Goal: Task Accomplishment & Management: Manage account settings

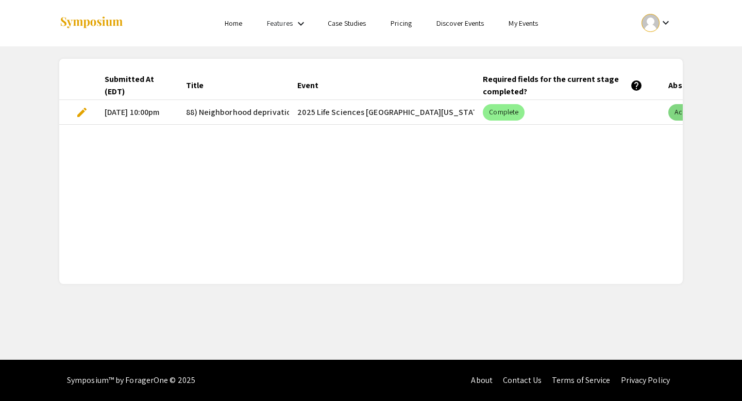
click at [668, 110] on mat-chip "Accepted for Event" at bounding box center [703, 112] width 71 height 16
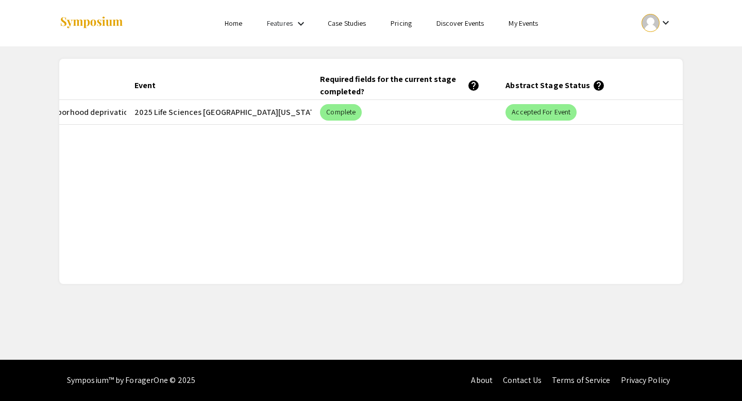
click at [584, 87] on mat-header-cell "Abstract Stage Status help" at bounding box center [589, 85] width 185 height 29
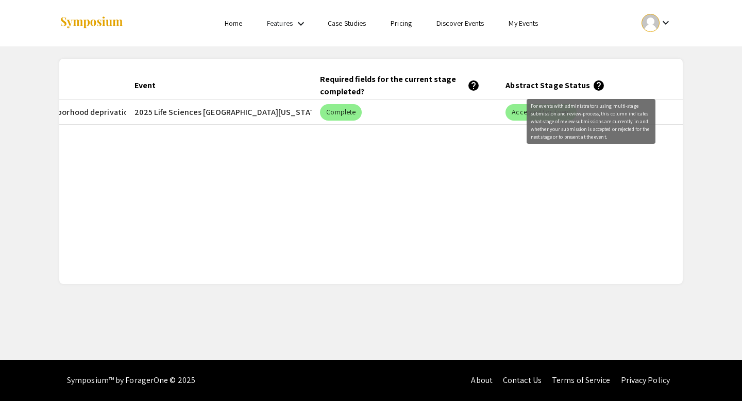
click at [592, 88] on mat-icon "help" at bounding box center [598, 85] width 12 height 12
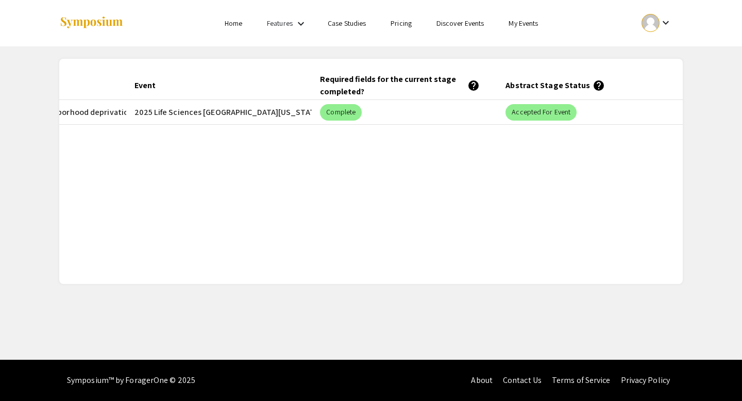
click at [592, 85] on mat-icon "help" at bounding box center [598, 85] width 12 height 12
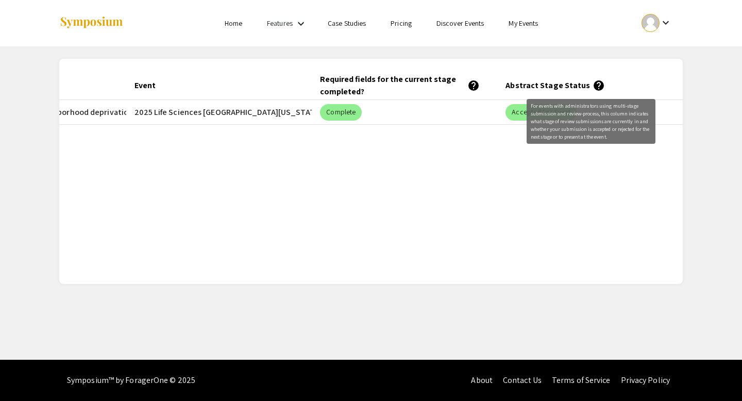
click at [592, 91] on mat-icon "help" at bounding box center [598, 85] width 12 height 12
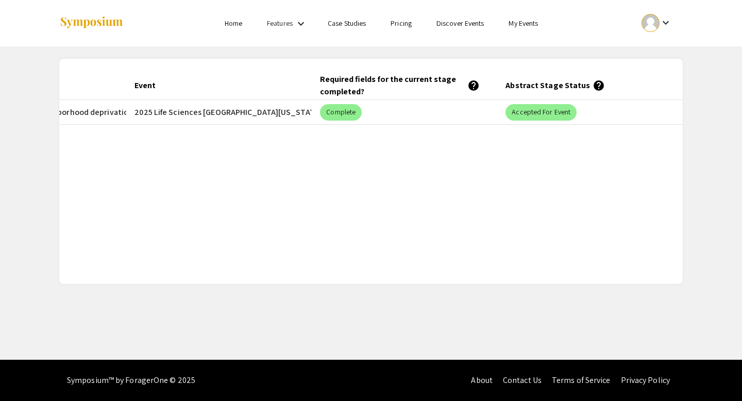
click at [592, 91] on mat-icon "help" at bounding box center [598, 85] width 12 height 12
click at [592, 87] on mat-icon "help" at bounding box center [598, 85] width 12 height 12
click at [592, 88] on mat-icon "help" at bounding box center [598, 85] width 12 height 12
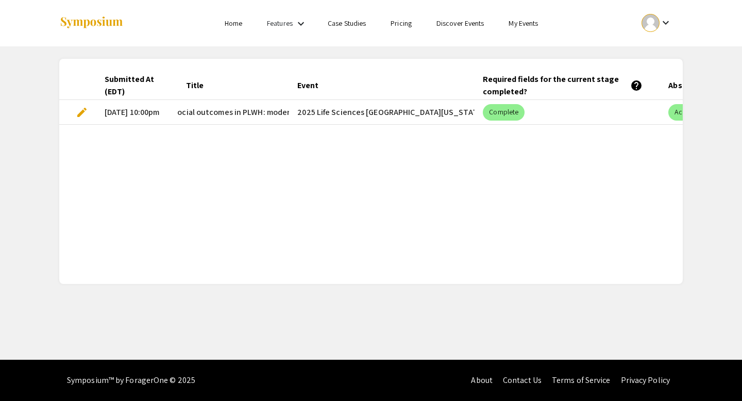
scroll to position [0, 170]
click at [91, 110] on mat-cell "edit" at bounding box center [77, 112] width 37 height 25
click at [76, 118] on mat-cell "edit" at bounding box center [77, 112] width 37 height 25
click at [76, 113] on span "edit" at bounding box center [82, 112] width 12 height 12
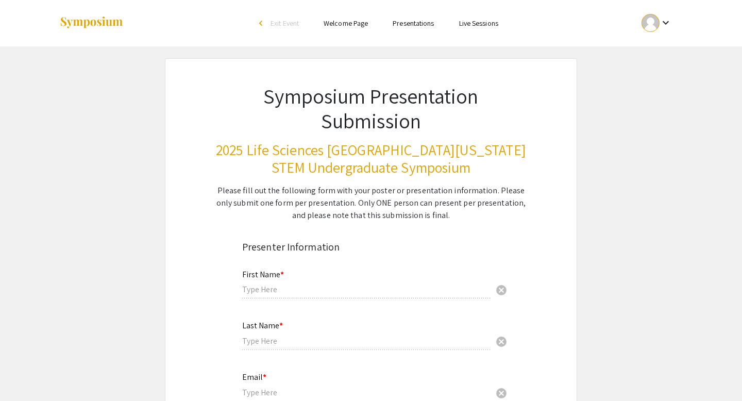
type input "Saskya"
type input "Laroche"
type input "saskya1012@gmail.com"
radio input "true"
type input "Psychology"
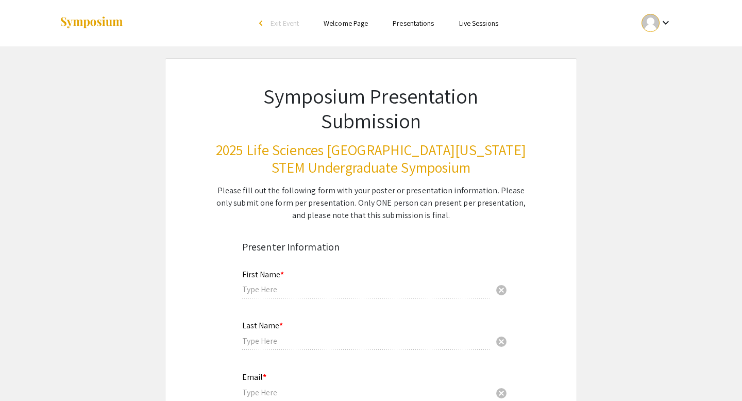
radio input "true"
type input "Roger McIntosh"
radio input "true"
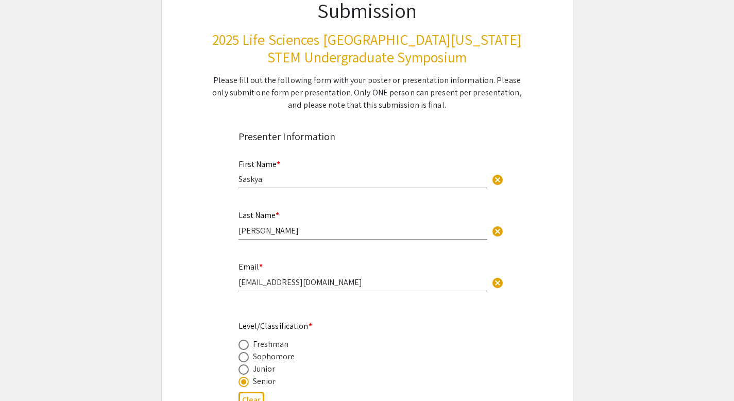
type input "0"
select select "custom"
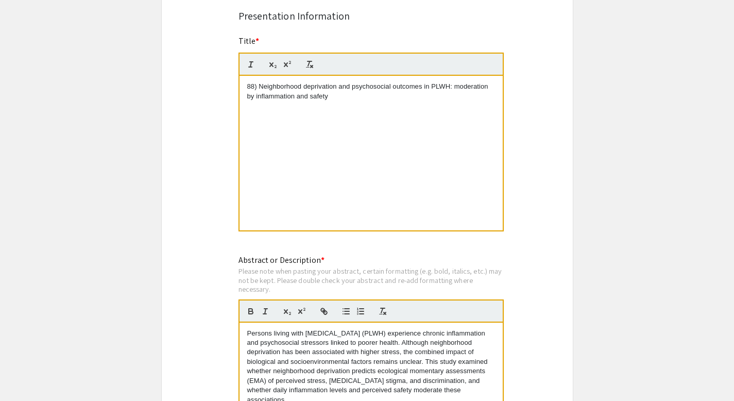
type input "1"
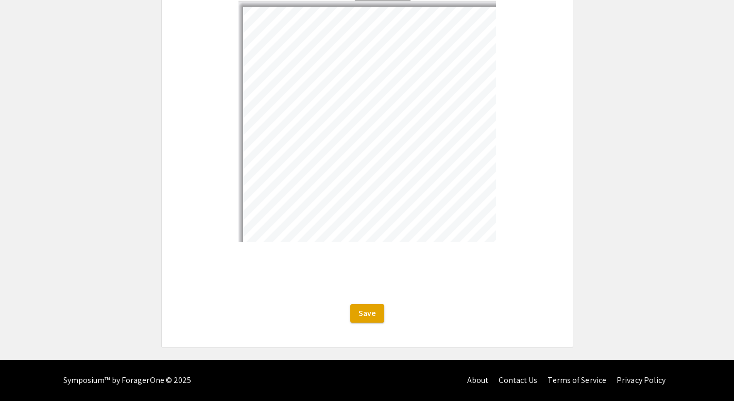
select select "auto"
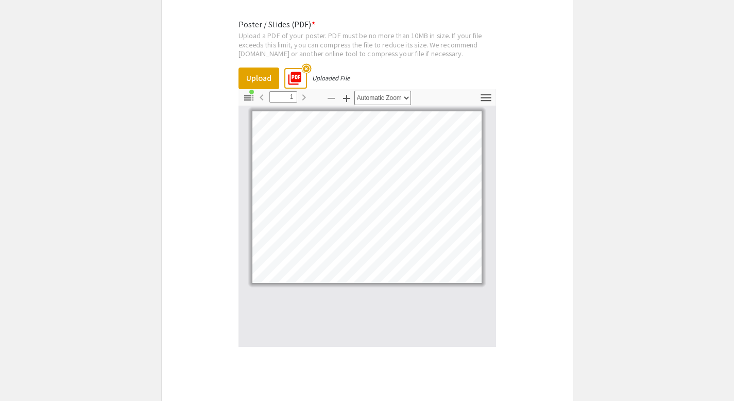
scroll to position [1835, 0]
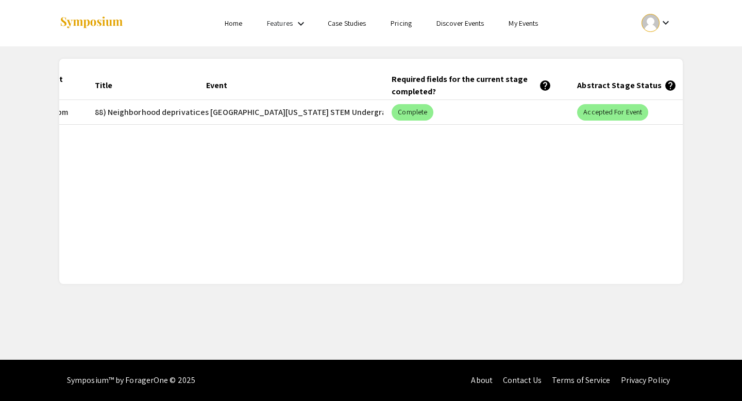
scroll to position [0, 163]
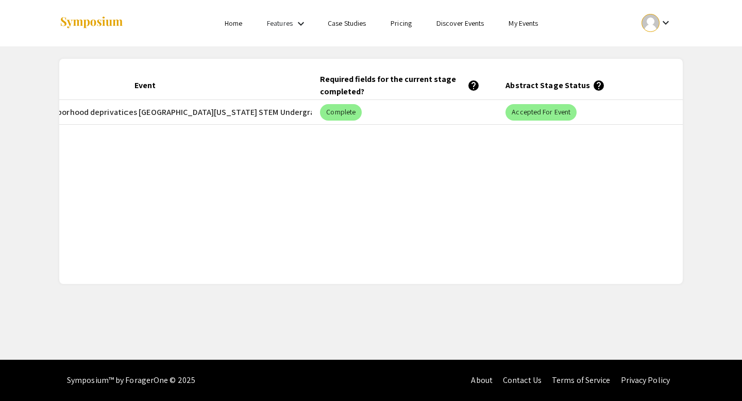
click at [592, 84] on mat-icon "help" at bounding box center [598, 85] width 12 height 12
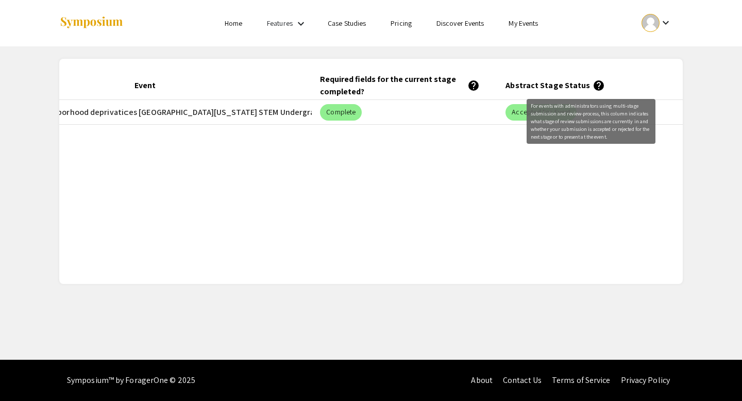
drag, startPoint x: 546, startPoint y: 120, endPoint x: 576, endPoint y: 120, distance: 29.9
click at [576, 120] on div "For events with administrators using multi-stage submission and review-process,…" at bounding box center [590, 121] width 129 height 45
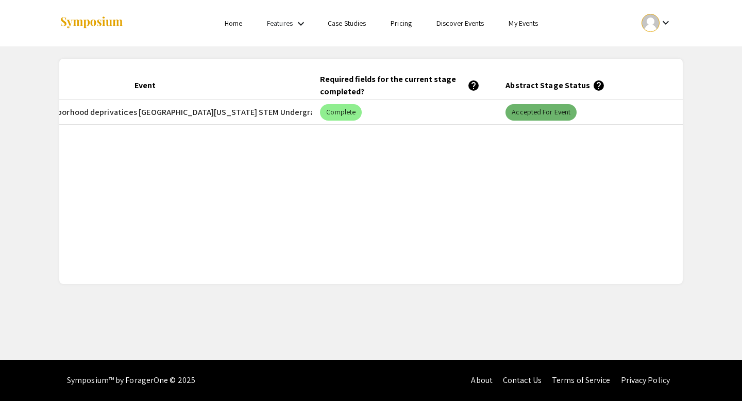
click at [534, 115] on mat-chip "Accepted for Event" at bounding box center [540, 112] width 71 height 16
click at [537, 114] on mat-chip "Accepted for Event" at bounding box center [540, 112] width 71 height 16
click at [548, 115] on mat-chip "Accepted for Event" at bounding box center [540, 112] width 71 height 16
click at [351, 114] on mat-chip "Complete" at bounding box center [341, 112] width 42 height 16
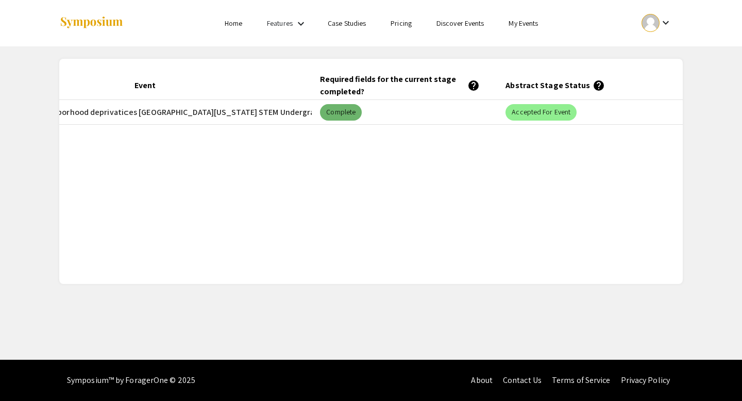
click at [351, 114] on mat-chip "Complete" at bounding box center [341, 112] width 42 height 16
click at [448, 104] on mat-cell "Complete" at bounding box center [404, 112] width 185 height 25
click at [444, 96] on div "Required fields for the current stage completed? help" at bounding box center [400, 85] width 160 height 25
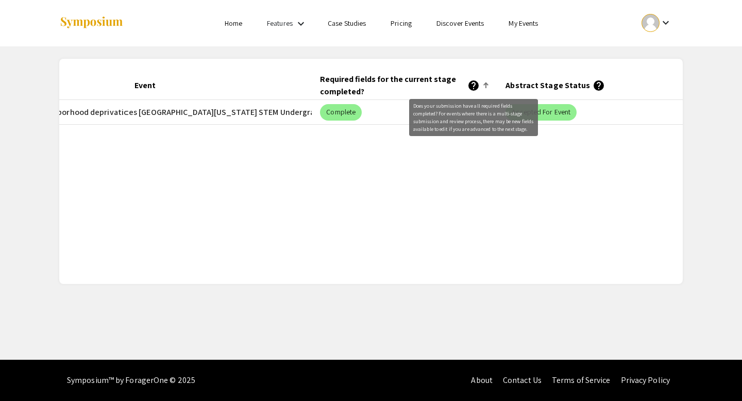
click at [472, 85] on mat-icon "help" at bounding box center [473, 85] width 12 height 12
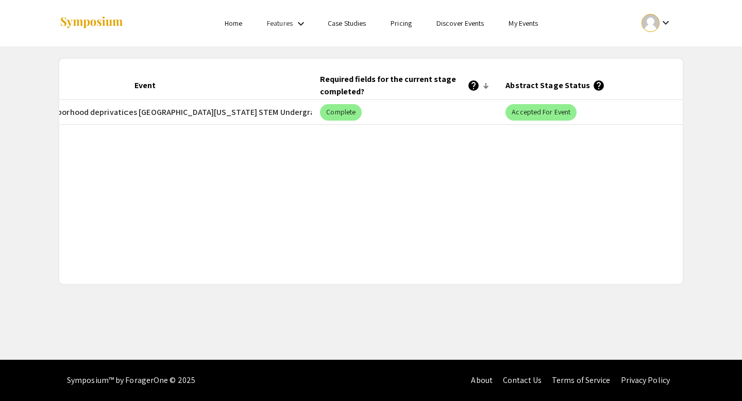
click at [472, 85] on mat-icon "help" at bounding box center [473, 85] width 12 height 12
click at [471, 88] on mat-icon "help" at bounding box center [473, 85] width 12 height 12
click at [450, 126] on div "Submitted At (EDT) Title Event Required fields for the current stage completed?…" at bounding box center [370, 171] width 623 height 200
click at [645, 32] on div "keyboard_arrow_down" at bounding box center [657, 22] width 36 height 23
click at [646, 56] on button "My Account" at bounding box center [661, 51] width 63 height 25
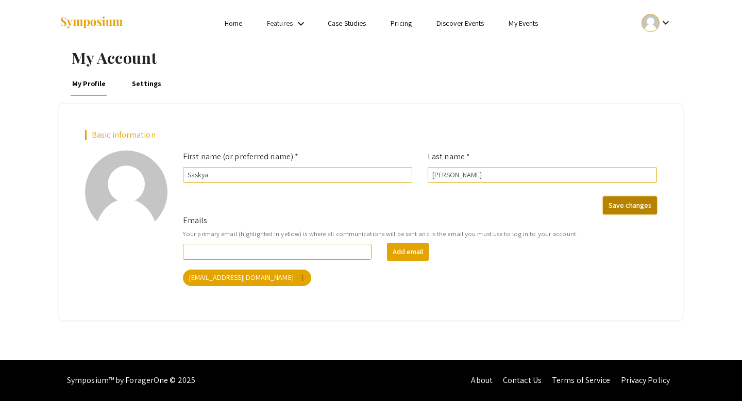
click at [628, 205] on button "Save changes" at bounding box center [630, 205] width 54 height 18
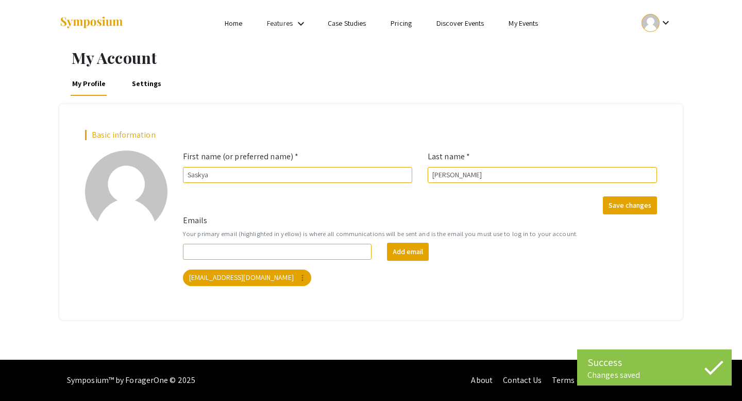
click at [667, 27] on mat-icon "keyboard_arrow_down" at bounding box center [665, 22] width 12 height 12
click at [650, 78] on button "My Submissions" at bounding box center [661, 75] width 63 height 25
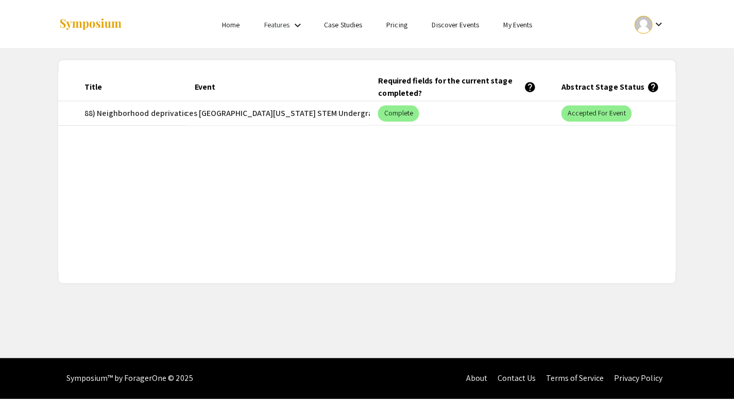
scroll to position [0, 97]
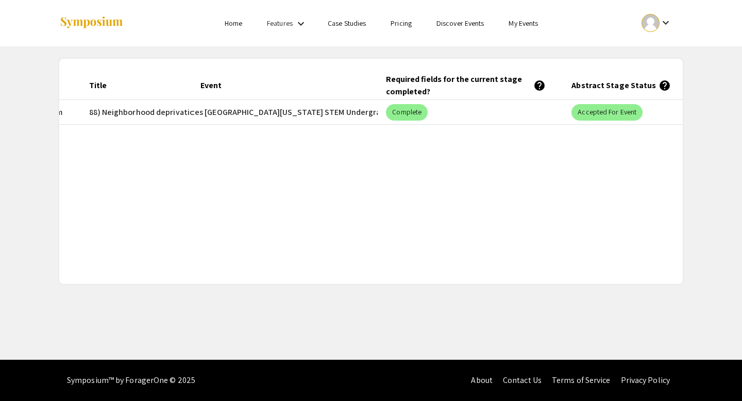
click at [470, 26] on link "Discover Events" at bounding box center [460, 23] width 48 height 9
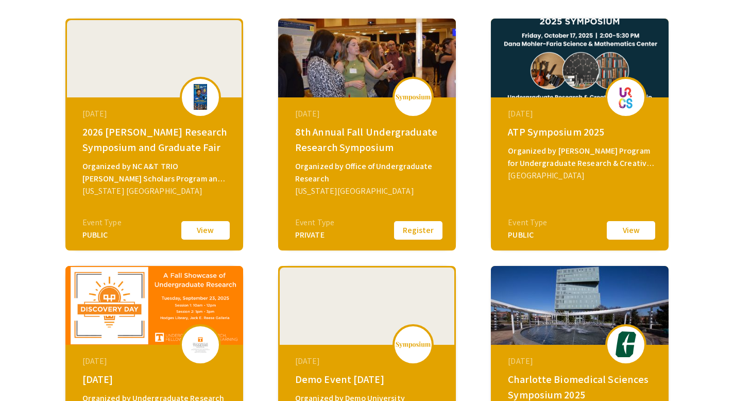
scroll to position [159, 0]
